Goal: Find specific page/section: Find specific page/section

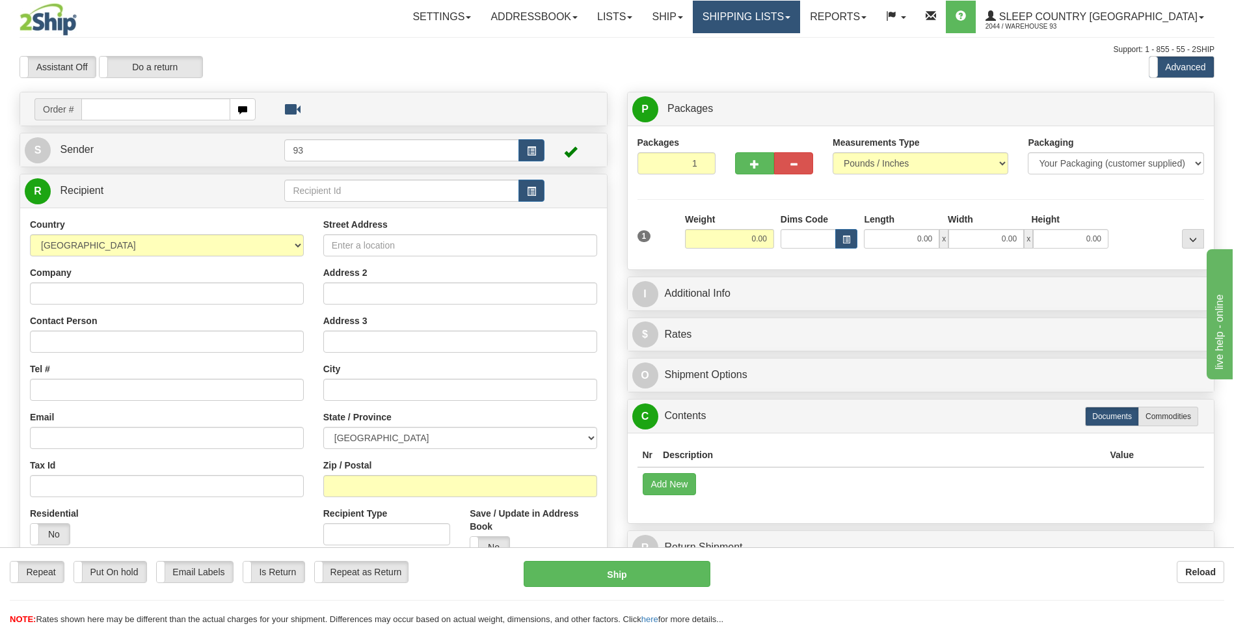
click at [800, 21] on link "Shipping lists" at bounding box center [746, 17] width 107 height 33
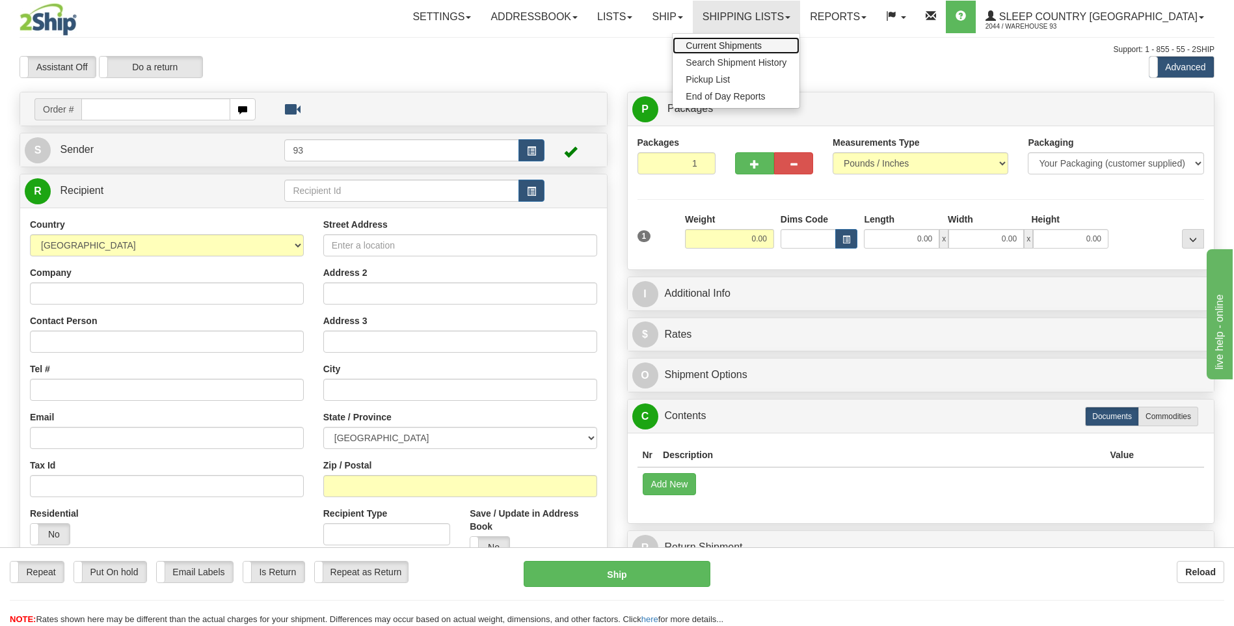
click at [762, 43] on span "Current Shipments" at bounding box center [724, 45] width 76 height 10
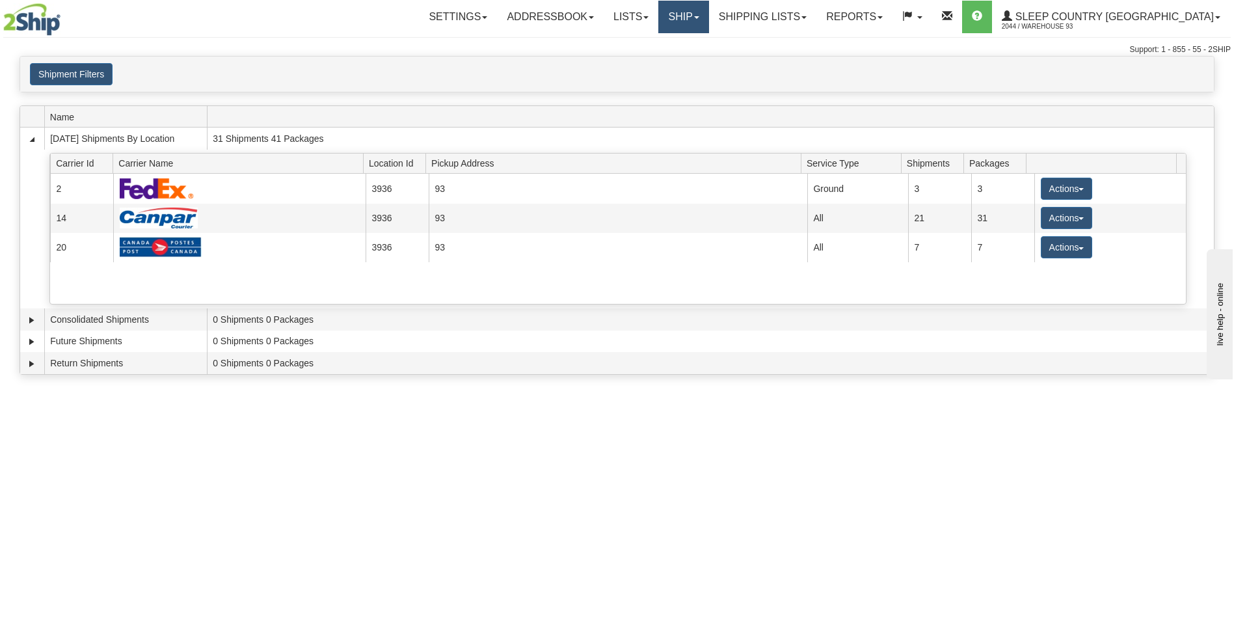
click at [708, 21] on link "Ship" at bounding box center [683, 17] width 50 height 33
click at [708, 38] on link "Ship Screen" at bounding box center [650, 45] width 118 height 17
